Goal: Go to known website: Access a specific website the user already knows

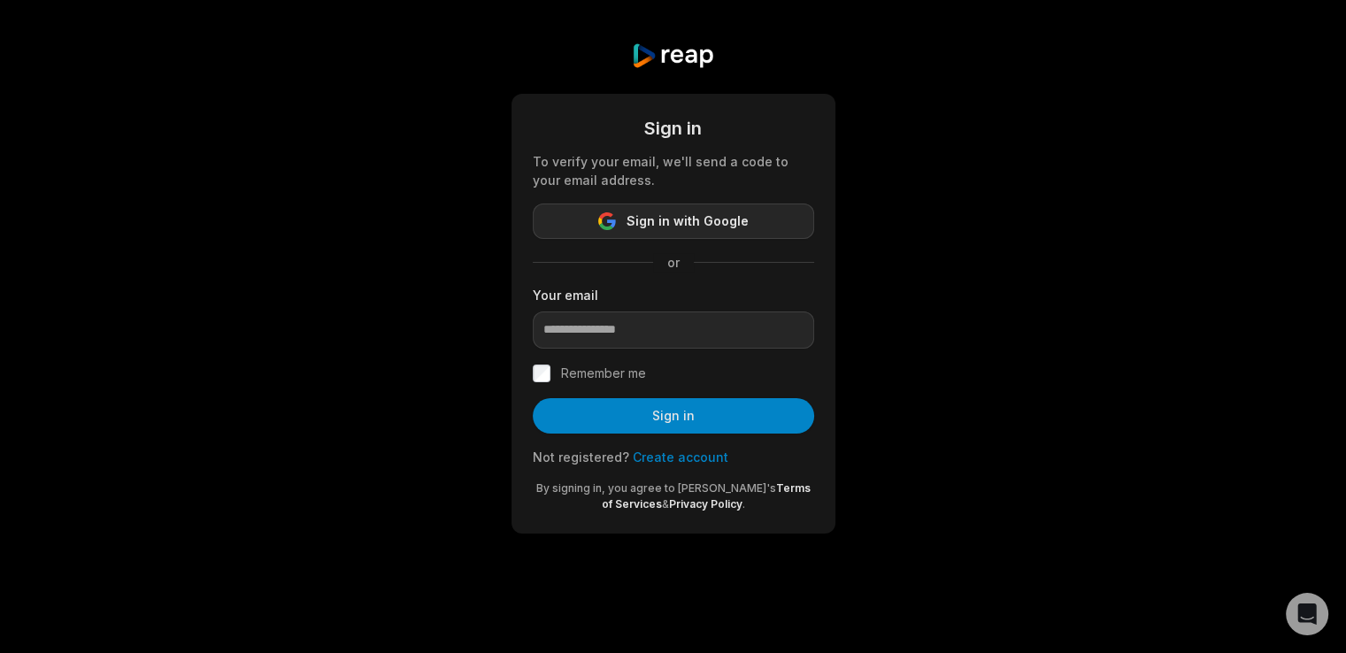
click at [613, 239] on button "Sign in with Google" at bounding box center [674, 221] width 282 height 35
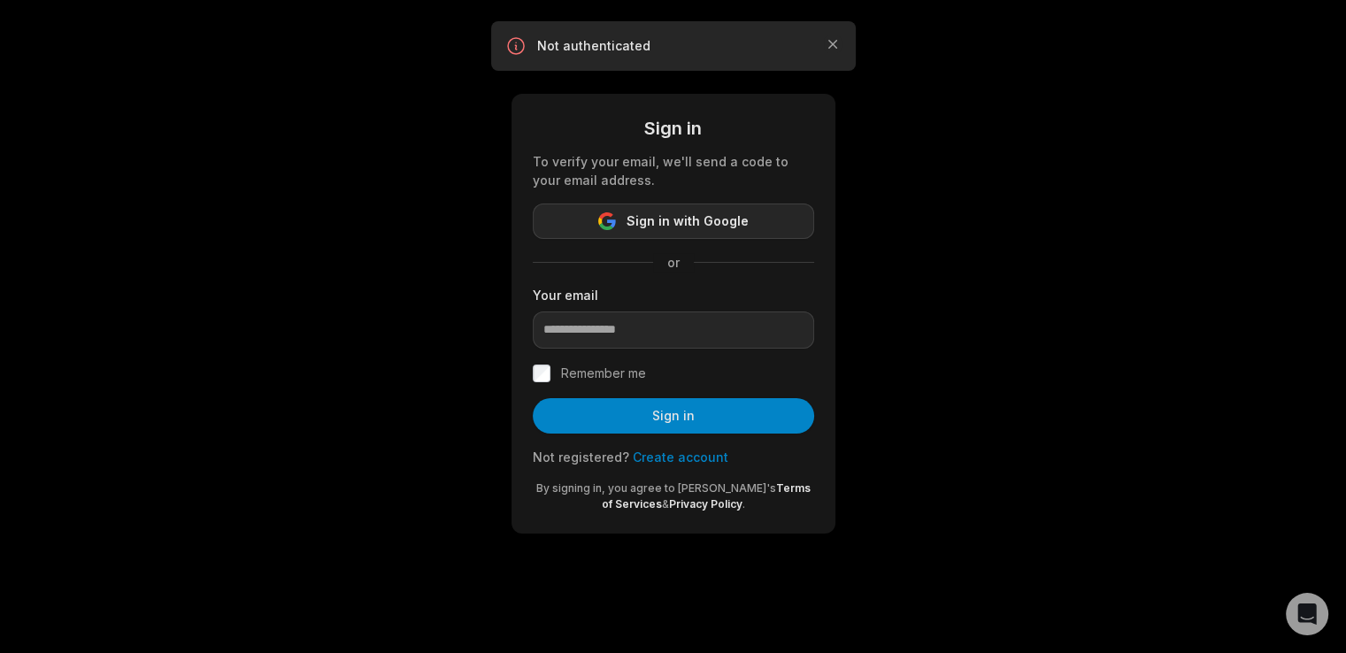
click at [575, 239] on button "Sign in with Google" at bounding box center [674, 221] width 282 height 35
